Goal: Find contact information: Find contact information

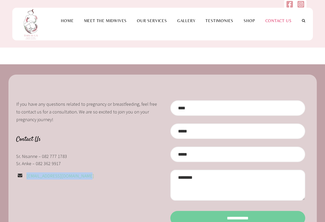
drag, startPoint x: 80, startPoint y: 176, endPoint x: 56, endPoint y: 176, distance: 24.1
click at [24, 173] on div "[EMAIL_ADDRESS][DOMAIN_NAME]" at bounding box center [87, 175] width 143 height 7
copy div "[EMAIL_ADDRESS][DOMAIN_NAME]"
drag, startPoint x: 62, startPoint y: 160, endPoint x: 35, endPoint y: 162, distance: 26.8
click at [35, 162] on p "Sr. Anke – 082 362 9917" at bounding box center [87, 163] width 143 height 7
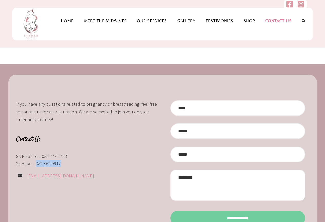
copy p "082 362 9917"
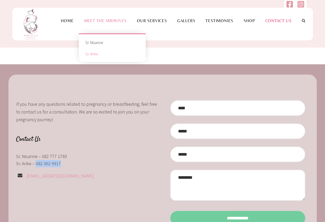
click at [92, 55] on link "Sr. Anke" at bounding box center [112, 53] width 59 height 11
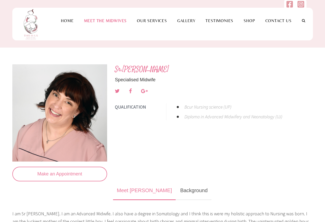
drag, startPoint x: 193, startPoint y: 70, endPoint x: 138, endPoint y: 71, distance: 55.2
click at [138, 71] on h4 "Sr.Anke Greyling-Halvorsen" at bounding box center [214, 69] width 198 height 10
copy link "Greyling-Halvorsen"
